Goal: Information Seeking & Learning: Learn about a topic

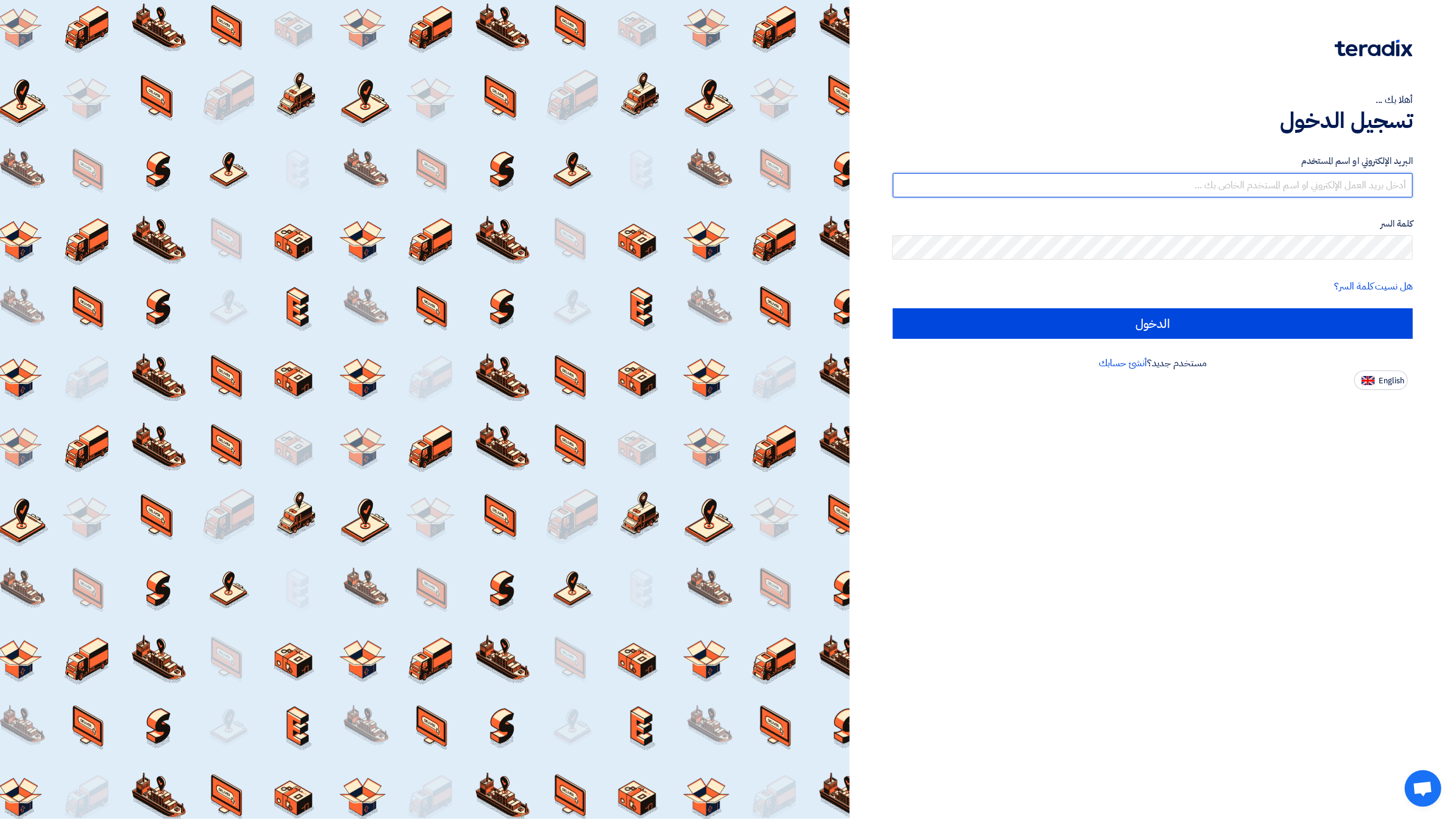
click at [1312, 178] on input "text" at bounding box center [1152, 185] width 520 height 24
type input "[PERSON_NAME][EMAIL_ADDRESS][DOMAIN_NAME]"
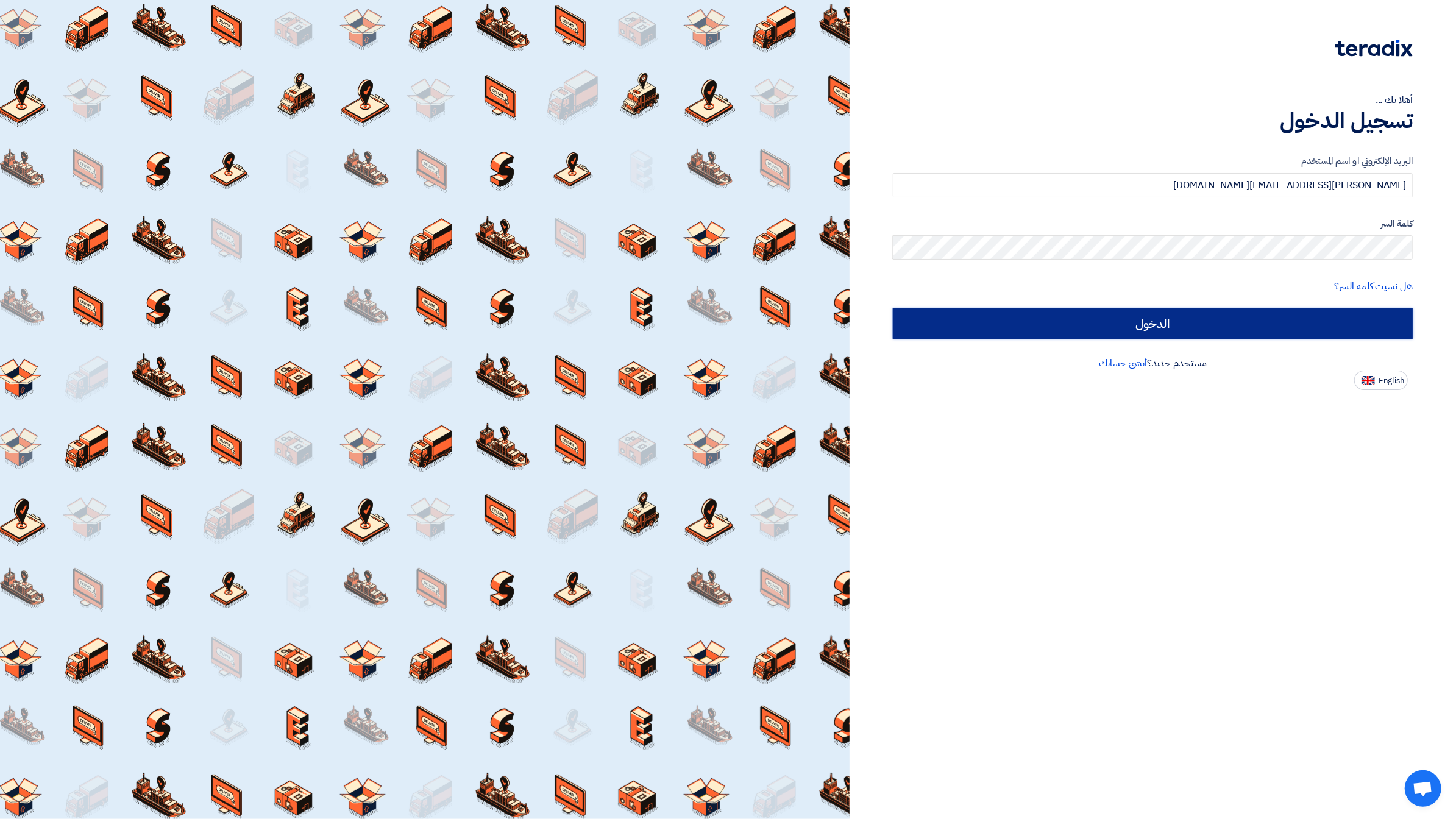
click at [1239, 315] on input "الدخول" at bounding box center [1152, 323] width 520 height 30
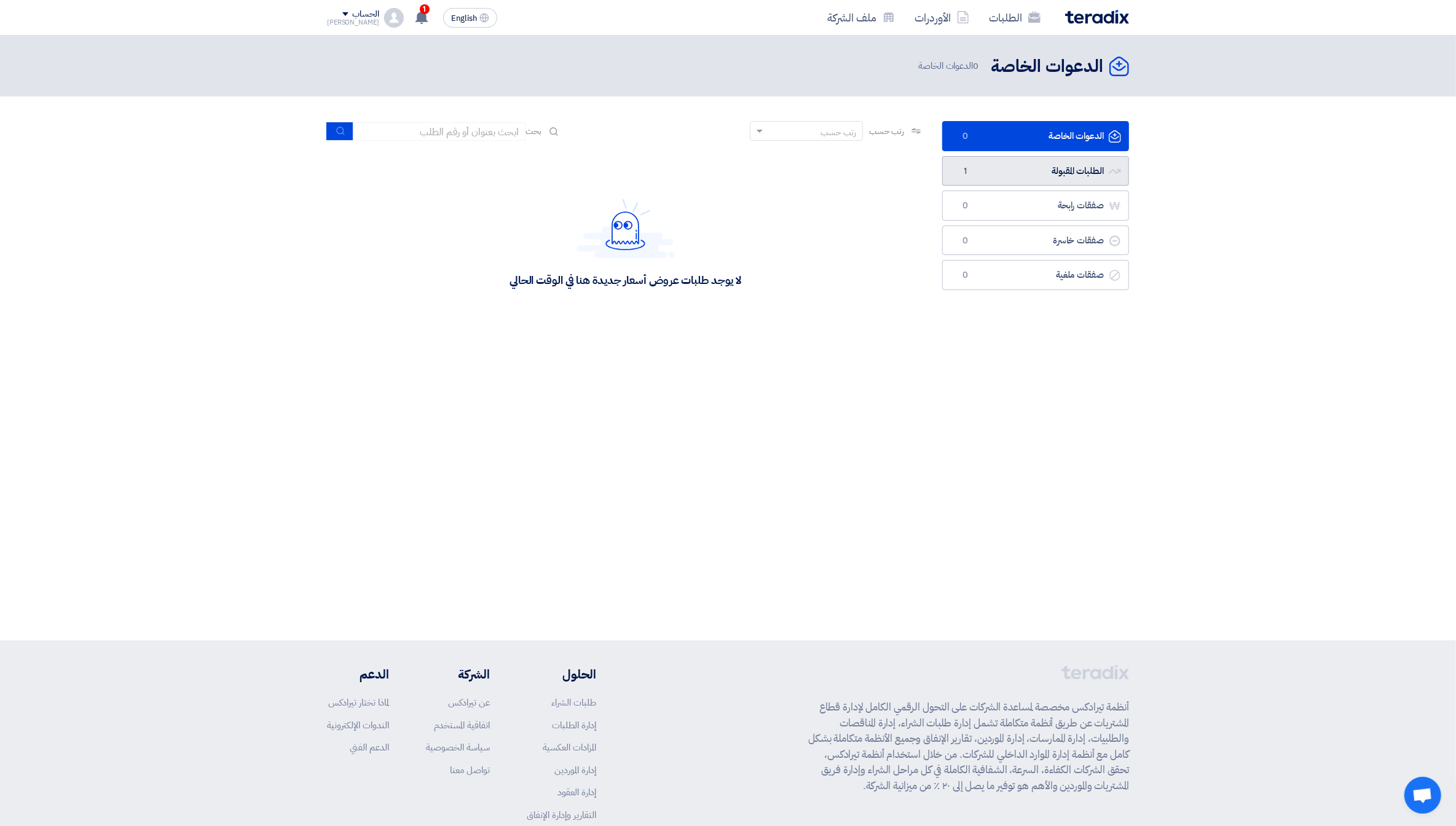
click at [1054, 173] on link "الطلبات المقبولة الطلبات المقبولة 1" at bounding box center [1035, 171] width 187 height 30
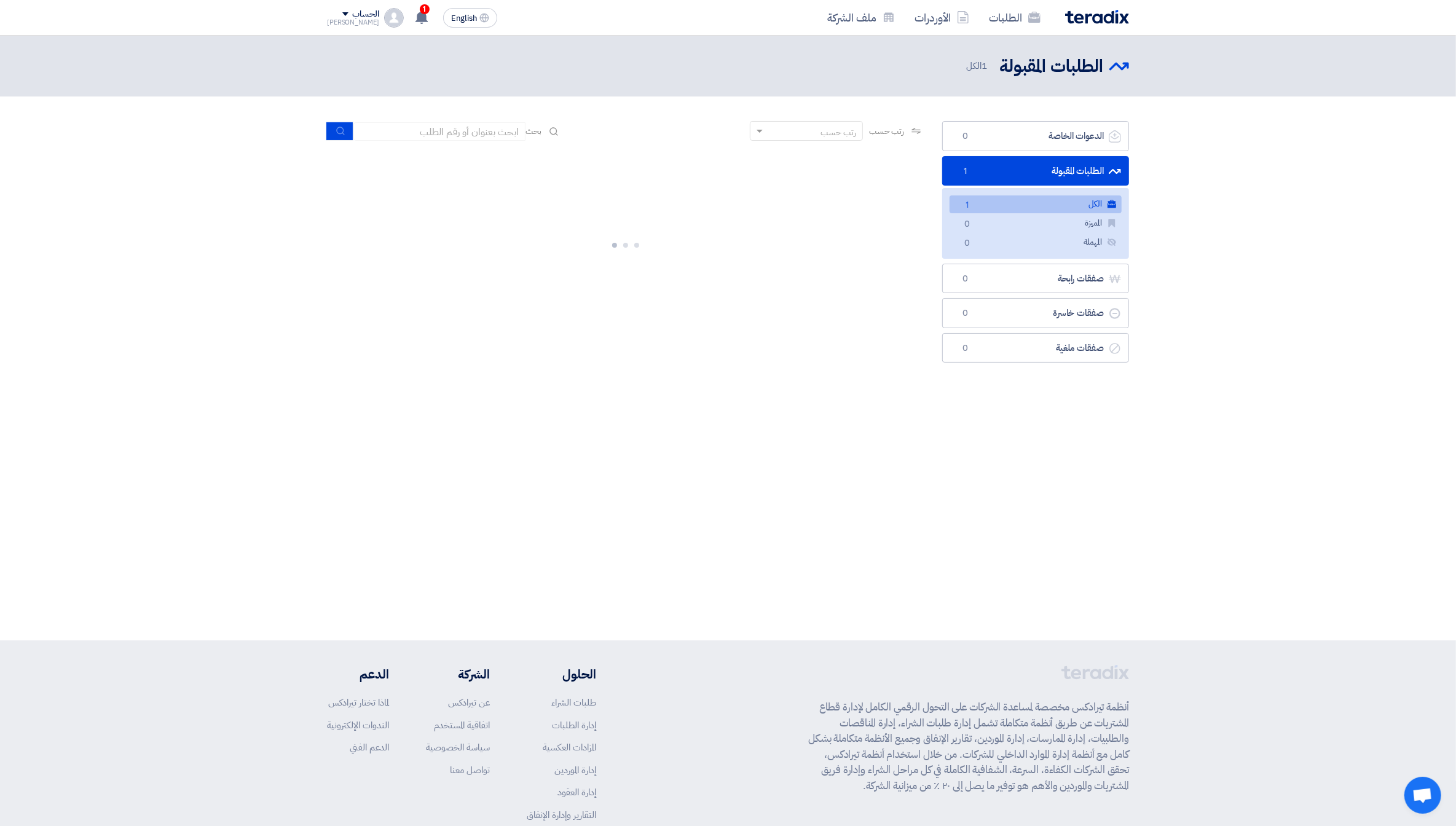
click at [1095, 201] on link "الكل الكل 1" at bounding box center [1036, 204] width 172 height 18
click at [769, 171] on link "RFP-[DATE][DATE]" at bounding box center [738, 170] width 246 height 11
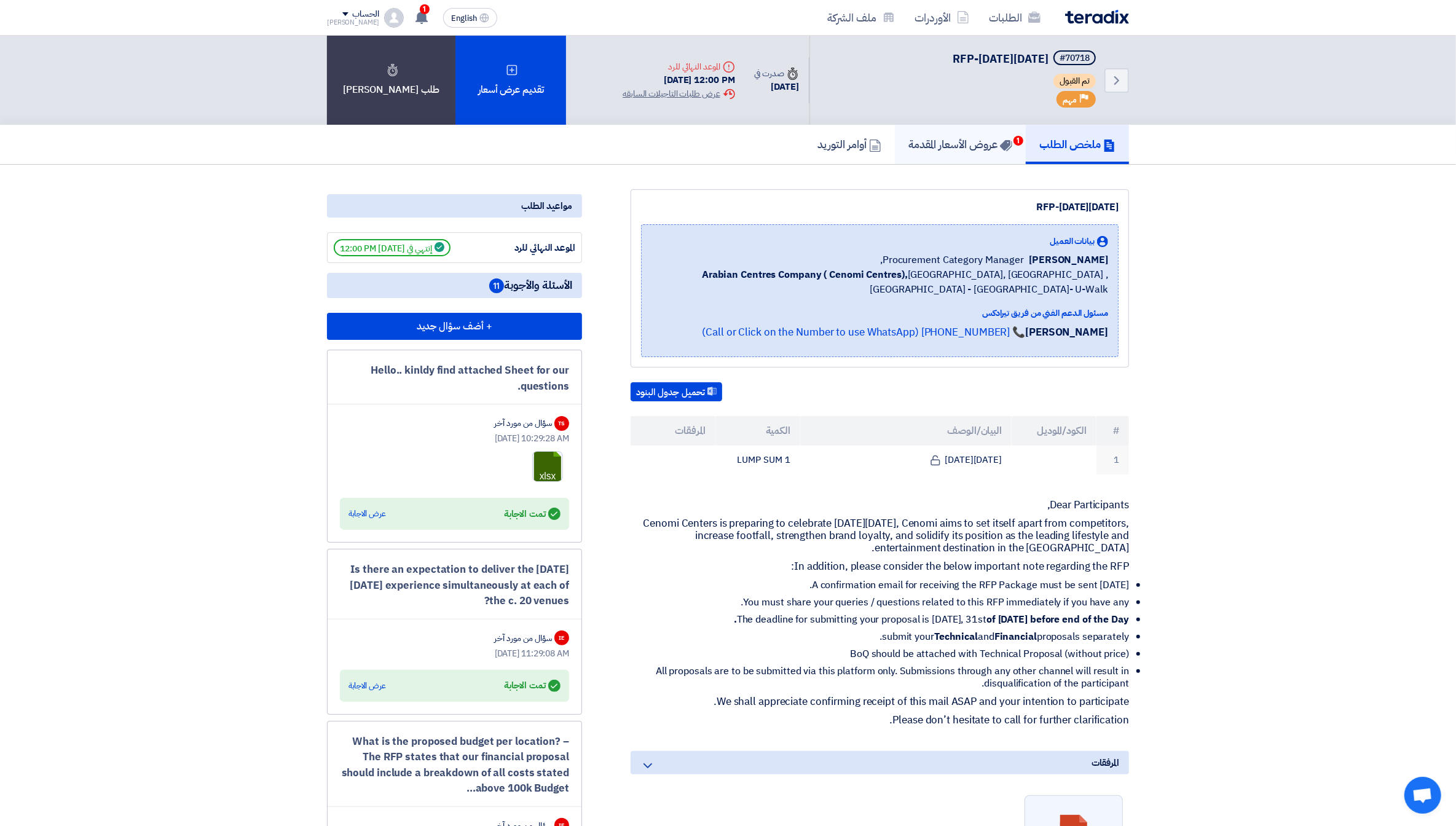
click at [931, 138] on h5 "عروض الأسعار المقدمة 1" at bounding box center [961, 144] width 104 height 14
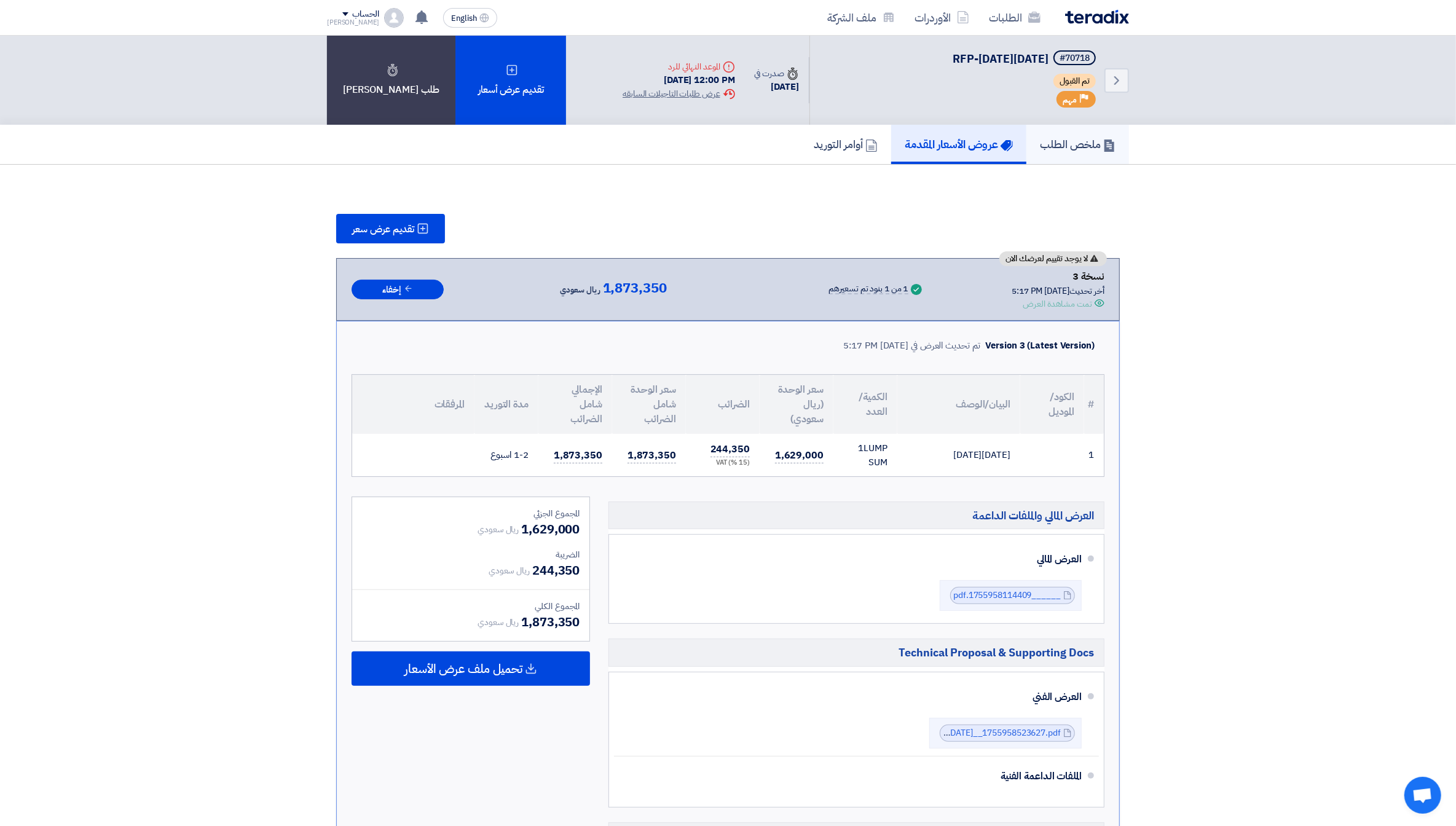
click at [1075, 141] on h5 "ملخص الطلب" at bounding box center [1077, 144] width 76 height 14
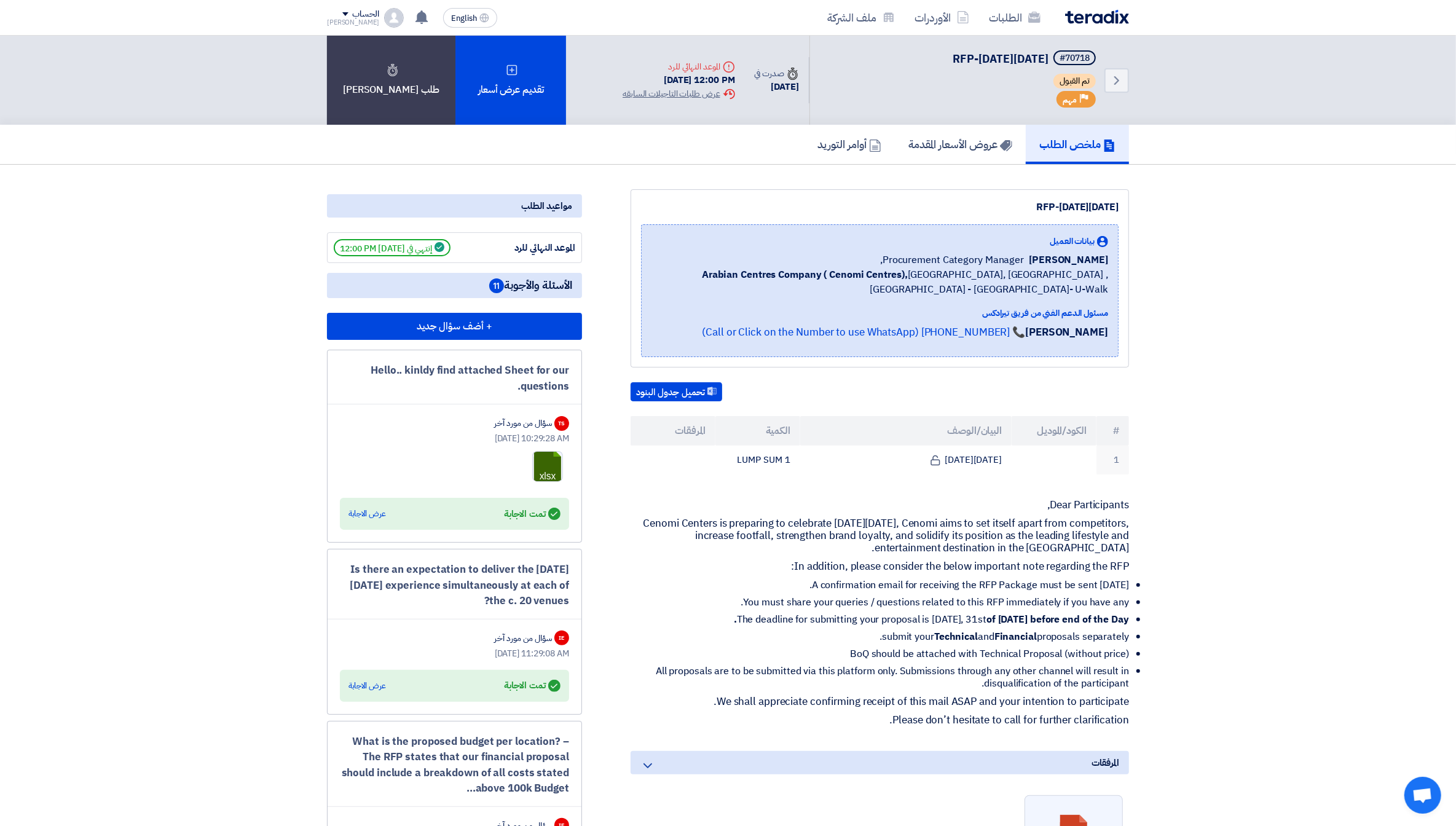
drag, startPoint x: 1154, startPoint y: 9, endPoint x: 156, endPoint y: 510, distance: 1116.7
click at [847, 278] on b "Arabian Centres Company ( Cenomi Centres)," at bounding box center [804, 275] width 206 height 15
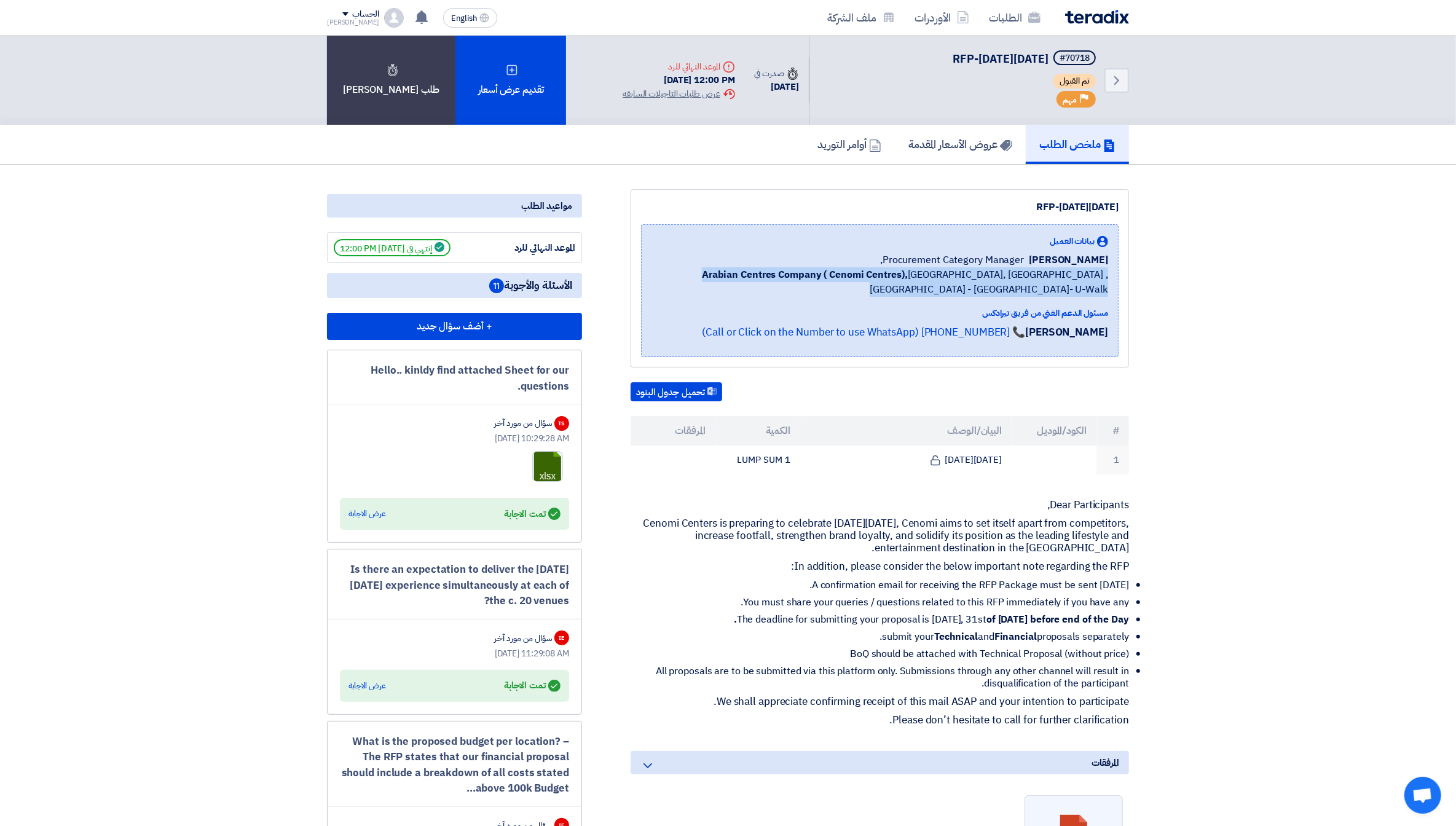
click at [847, 278] on b "Arabian Centres Company ( Cenomi Centres)," at bounding box center [804, 275] width 206 height 15
click at [959, 254] on span "Procurement Category Manager," at bounding box center [952, 260] width 143 height 15
click at [973, 290] on span "Arabian Centres Company ( [GEOGRAPHIC_DATA]), [GEOGRAPHIC_DATA], [GEOGRAPHIC_DA…" at bounding box center [880, 281] width 456 height 29
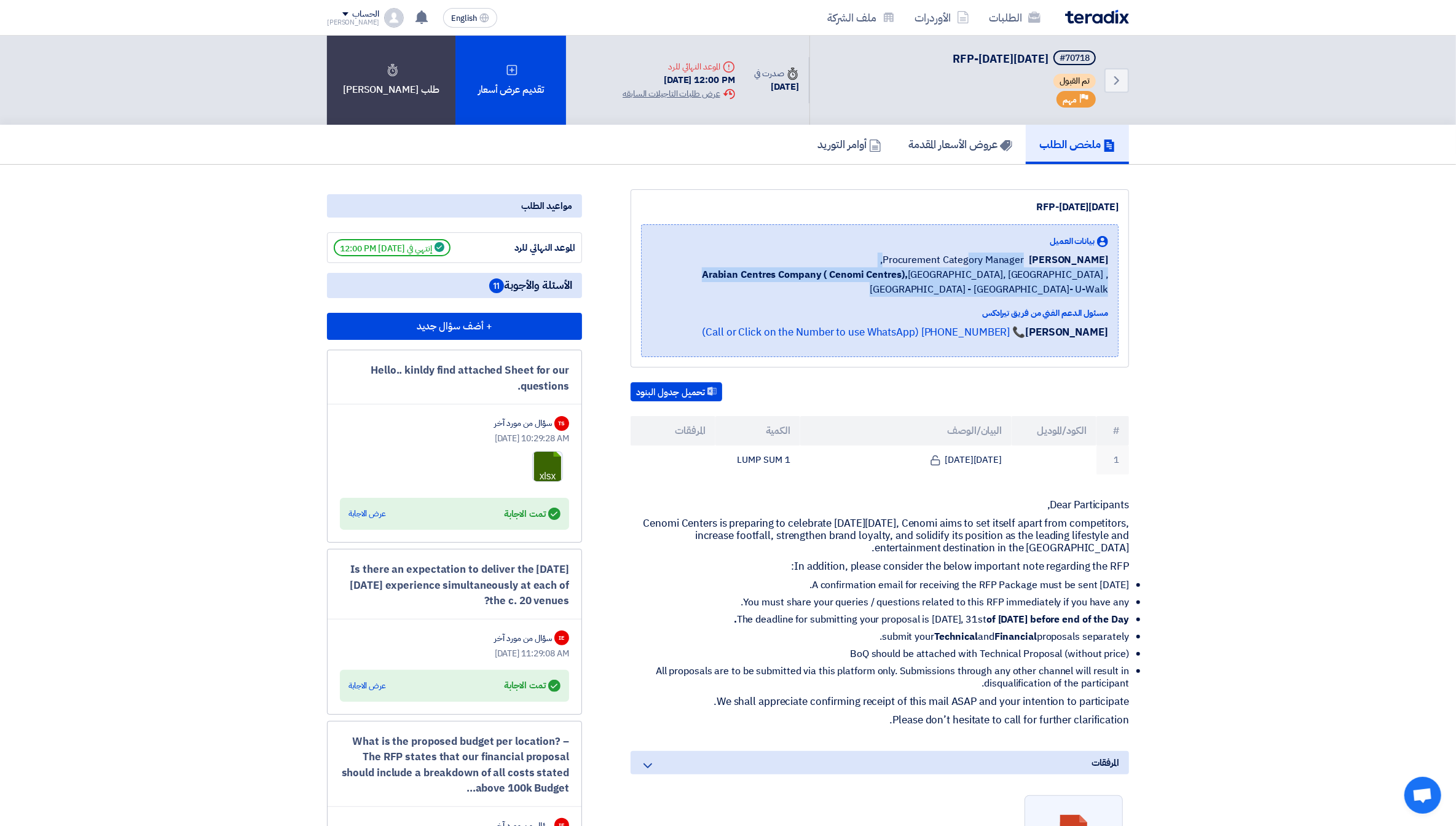
click at [1105, 301] on div "بيانات العميل [PERSON_NAME] Procurement Category Manager, Arabian Centres Compa…" at bounding box center [880, 291] width 456 height 112
drag, startPoint x: 1110, startPoint y: 294, endPoint x: 1116, endPoint y: 255, distance: 39.5
click at [1116, 255] on div "بيانات العميل [PERSON_NAME] Procurement Category Manager, Arabian Centres Compa…" at bounding box center [879, 290] width 478 height 133
click at [1115, 256] on div "بيانات العميل [PERSON_NAME] Procurement Category Manager, Arabian Centres Compa…" at bounding box center [879, 290] width 478 height 133
drag, startPoint x: 1113, startPoint y: 251, endPoint x: 1105, endPoint y: 300, distance: 49.6
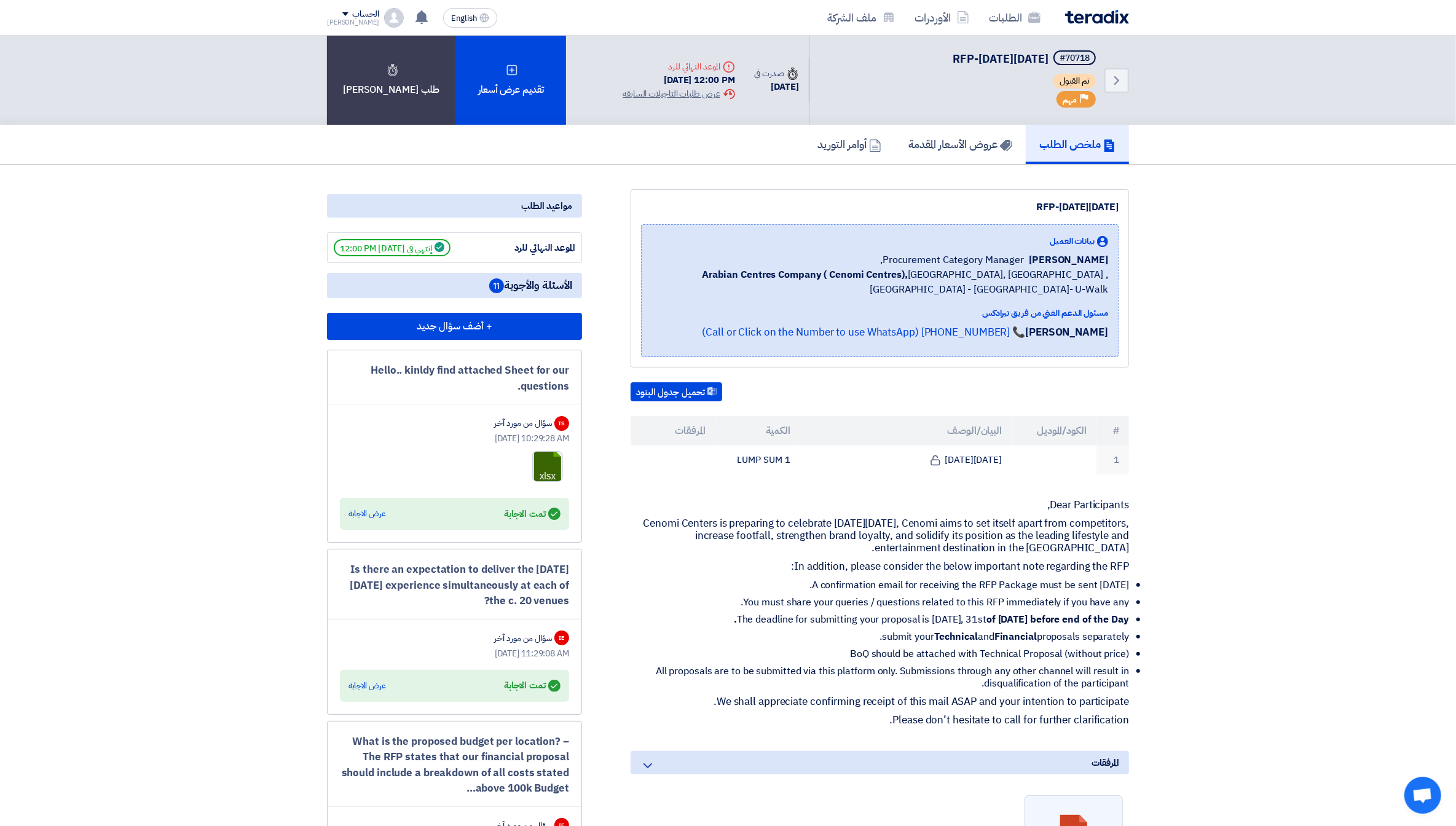
click at [1105, 300] on div "بيانات العميل [PERSON_NAME] Procurement Category Manager, Arabian Centres Compa…" at bounding box center [879, 290] width 478 height 133
click at [1024, 274] on span "Arabian Centres Company ( [GEOGRAPHIC_DATA]), [GEOGRAPHIC_DATA], [GEOGRAPHIC_DA…" at bounding box center [880, 281] width 456 height 29
click at [965, 54] on span "RFP-[DATE][DATE]" at bounding box center [1000, 59] width 96 height 16
click at [964, 54] on span "RFP-[DATE][DATE]" at bounding box center [1000, 59] width 96 height 16
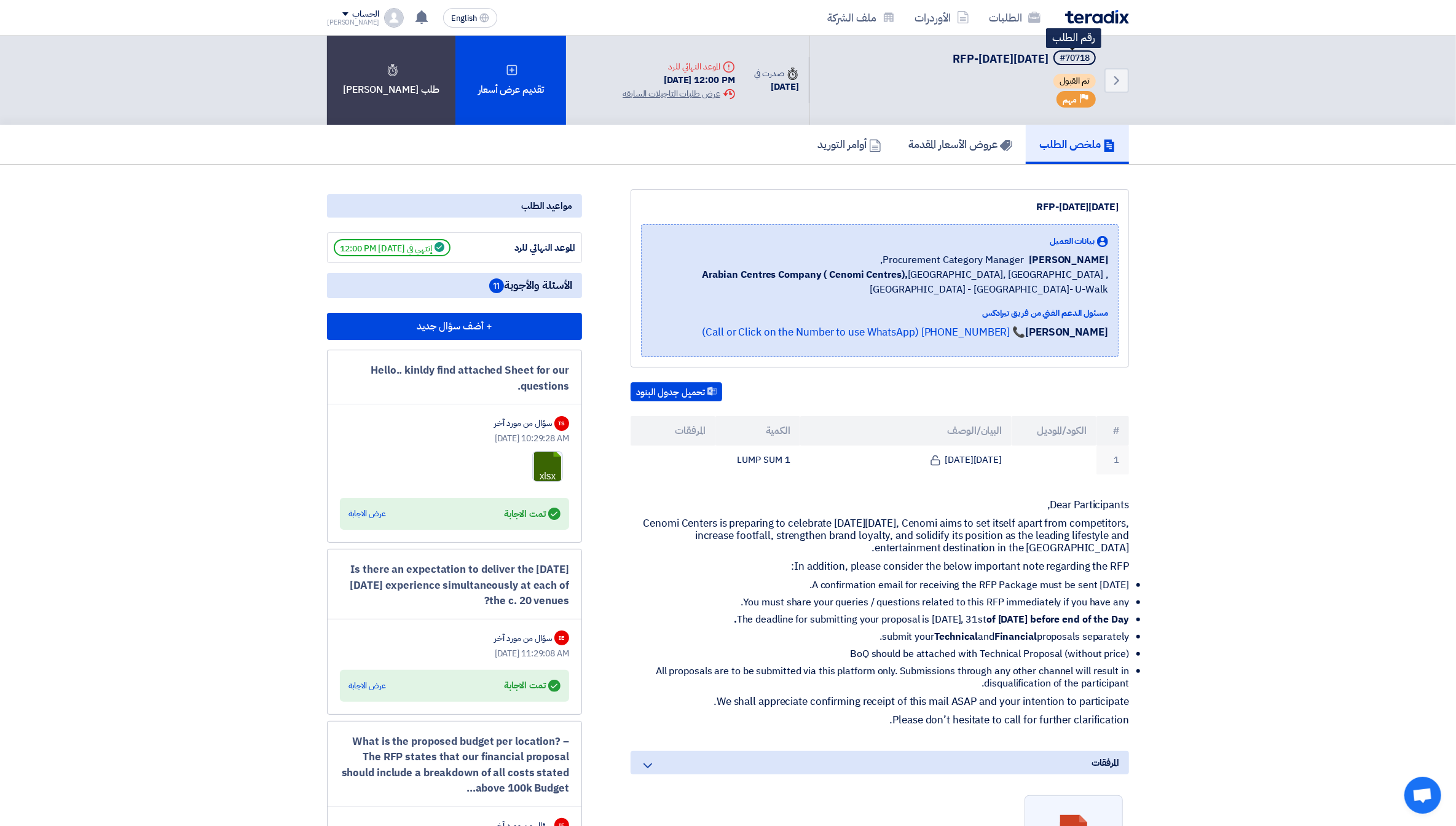
click at [1082, 54] on div "#70718" at bounding box center [1075, 58] width 30 height 9
click at [1075, 99] on span "مهم" at bounding box center [1069, 100] width 14 height 12
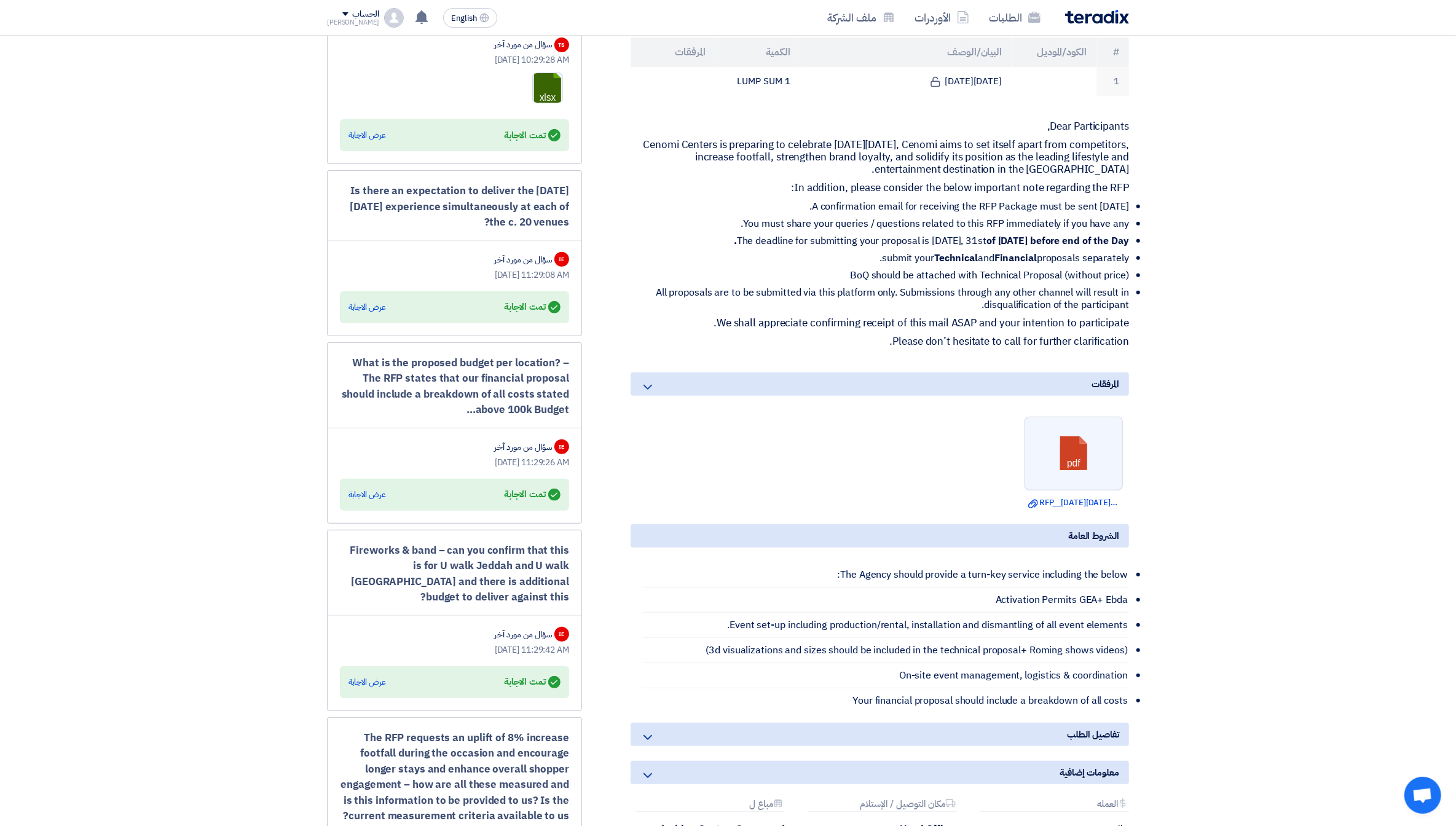
scroll to position [468, 0]
